Goal: Participate in discussion

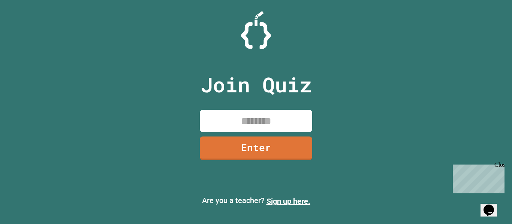
click at [277, 124] on input at bounding box center [256, 121] width 112 height 22
type input "********"
click at [265, 152] on link "Enter" at bounding box center [256, 147] width 112 height 25
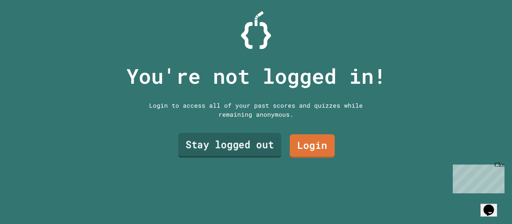
click at [268, 149] on link "Stay logged out" at bounding box center [229, 145] width 103 height 25
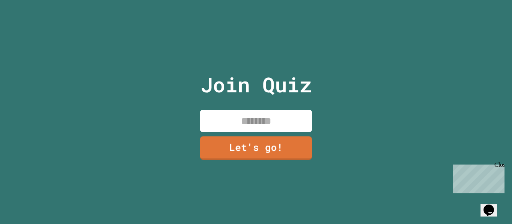
click at [300, 118] on input at bounding box center [256, 121] width 112 height 22
type input "***"
click at [304, 147] on link "Let's go!" at bounding box center [256, 148] width 113 height 24
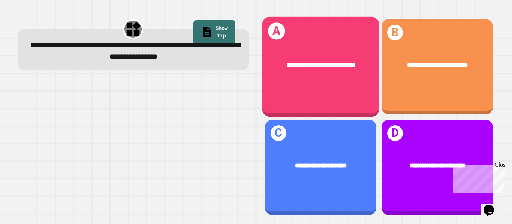
click at [317, 81] on div "**********" at bounding box center [320, 65] width 117 height 35
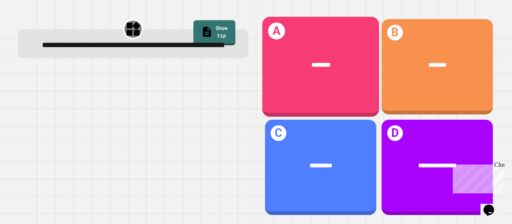
click at [317, 81] on div "********" at bounding box center [320, 65] width 117 height 35
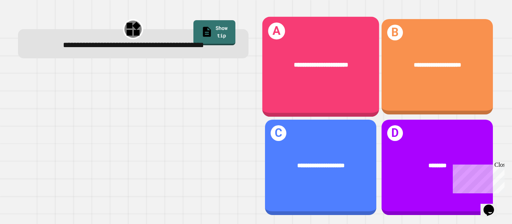
click at [338, 91] on div "**********" at bounding box center [320, 67] width 117 height 100
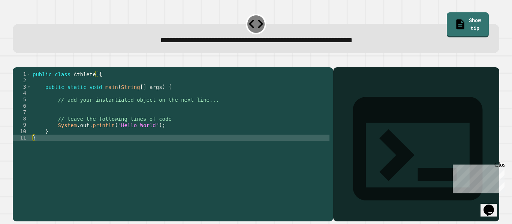
click at [184, 117] on div "public class Athlete { public static void main ( String [ ] args ) { // add you…" at bounding box center [180, 141] width 298 height 140
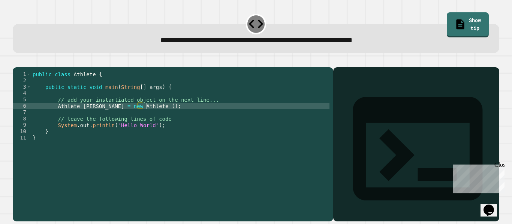
scroll to position [0, 14]
type textarea "**********"
click at [16, 61] on icon "button" at bounding box center [16, 61] width 0 height 0
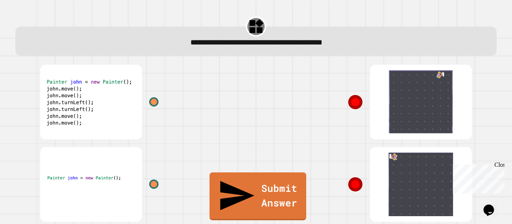
click at [407, 179] on div at bounding box center [368, 185] width 225 height 82
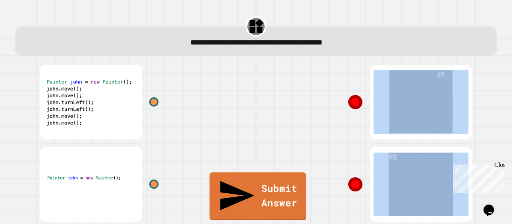
drag, startPoint x: 358, startPoint y: 186, endPoint x: 159, endPoint y: 185, distance: 199.0
click at [159, 185] on div at bounding box center [256, 226] width 450 height 330
click at [152, 184] on div at bounding box center [153, 184] width 11 height 11
click at [302, 160] on div at bounding box center [368, 185] width 225 height 82
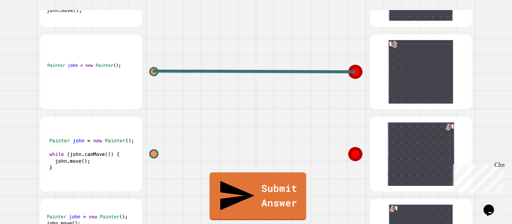
scroll to position [113, 0]
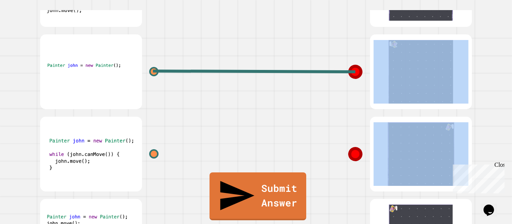
drag, startPoint x: 351, startPoint y: 74, endPoint x: 357, endPoint y: 189, distance: 114.4
click at [357, 189] on div at bounding box center [368, 113] width 225 height 330
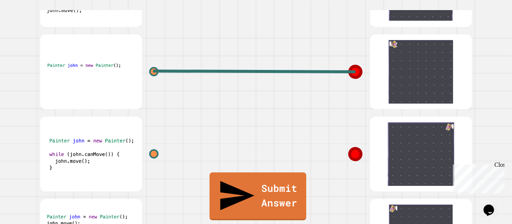
click at [351, 76] on icon at bounding box center [354, 71] width 15 height 15
click at [355, 69] on icon at bounding box center [354, 71] width 15 height 15
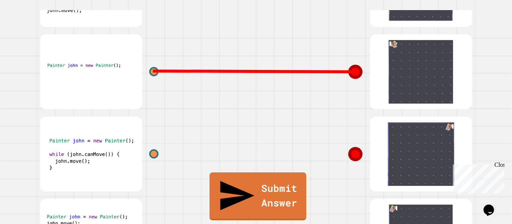
click at [353, 72] on line at bounding box center [254, 71] width 202 height 1
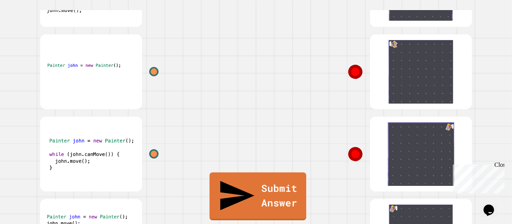
drag, startPoint x: 353, startPoint y: 74, endPoint x: 356, endPoint y: 81, distance: 8.1
click at [356, 81] on icon at bounding box center [355, 72] width 19 height 19
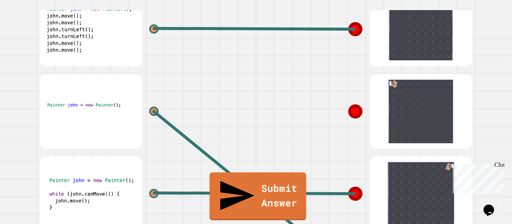
scroll to position [72, 0]
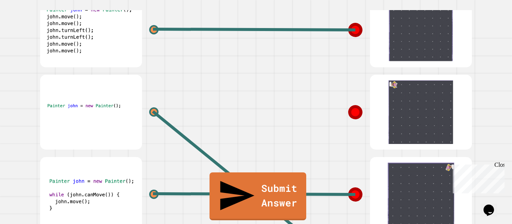
click at [299, 103] on div at bounding box center [368, 112] width 225 height 82
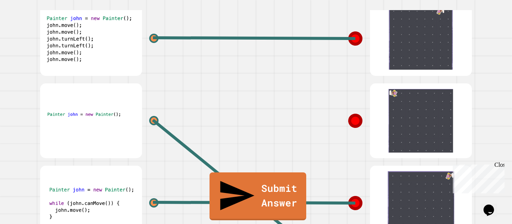
scroll to position [62, 0]
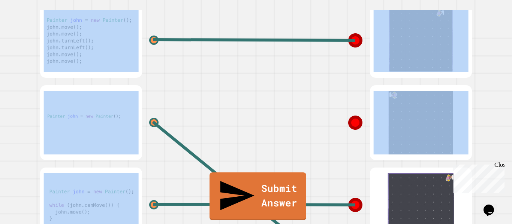
drag, startPoint x: 352, startPoint y: 42, endPoint x: 353, endPoint y: 91, distance: 49.5
click at [353, 91] on div "Submit Answer" at bounding box center [255, 164] width 491 height 330
click at [352, 39] on icon at bounding box center [355, 41] width 16 height 16
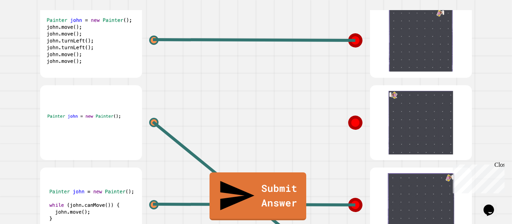
click at [353, 44] on icon at bounding box center [354, 40] width 15 height 15
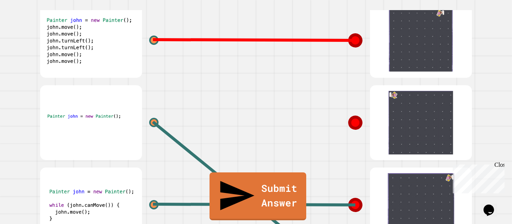
click at [352, 40] on line at bounding box center [254, 40] width 202 height 1
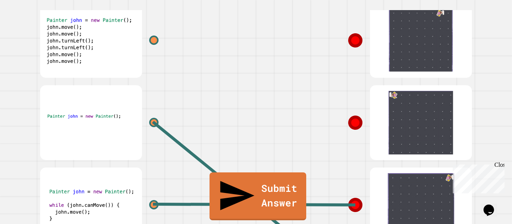
drag, startPoint x: 208, startPoint y: 56, endPoint x: 222, endPoint y: 62, distance: 15.1
click at [222, 62] on div at bounding box center [143, 40] width 225 height 82
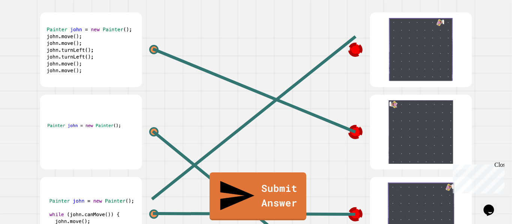
scroll to position [48, 0]
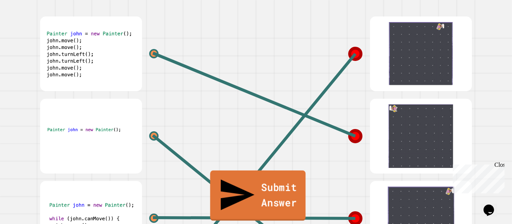
click at [252, 212] on link "Submit Answer" at bounding box center [258, 196] width 96 height 50
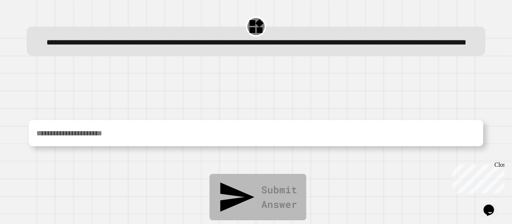
click at [281, 147] on textarea at bounding box center [256, 133] width 454 height 26
click at [250, 140] on textarea at bounding box center [256, 133] width 454 height 26
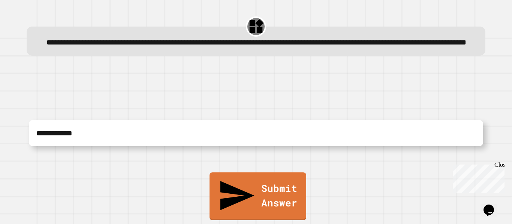
click at [67, 142] on textarea "**********" at bounding box center [256, 133] width 454 height 26
click at [92, 144] on textarea "**********" at bounding box center [256, 133] width 454 height 26
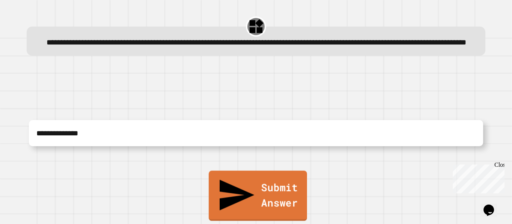
type textarea "**********"
click at [263, 202] on link "Submit Answer" at bounding box center [258, 196] width 98 height 50
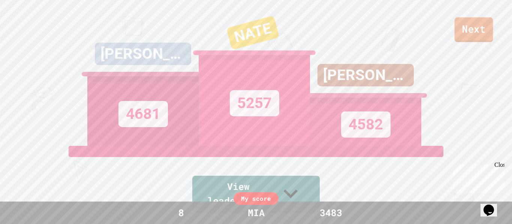
click at [461, 37] on link "Next" at bounding box center [474, 29] width 39 height 25
